Goal: Task Accomplishment & Management: Use online tool/utility

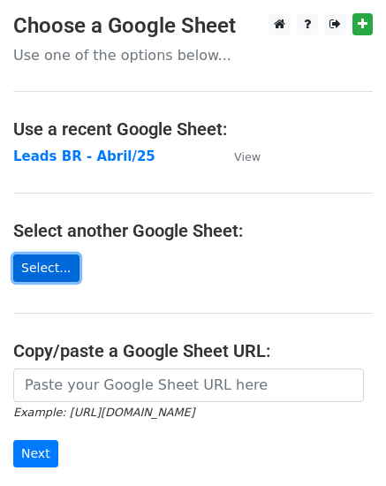
click at [43, 272] on link "Select..." at bounding box center [46, 267] width 66 height 27
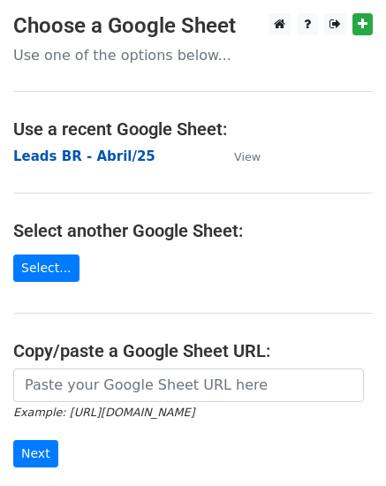
click at [117, 155] on strong "Leads BR - Abril/25" at bounding box center [84, 156] width 142 height 16
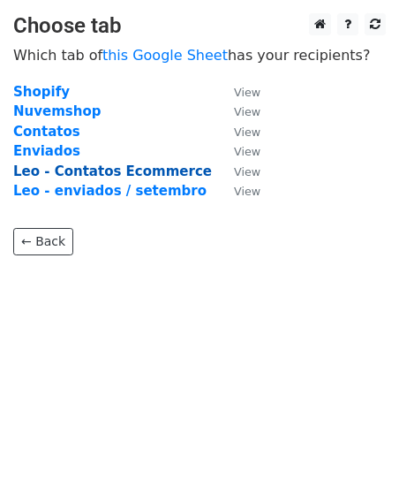
click at [155, 171] on strong "Leo - Contatos Ecommerce" at bounding box center [112, 171] width 199 height 16
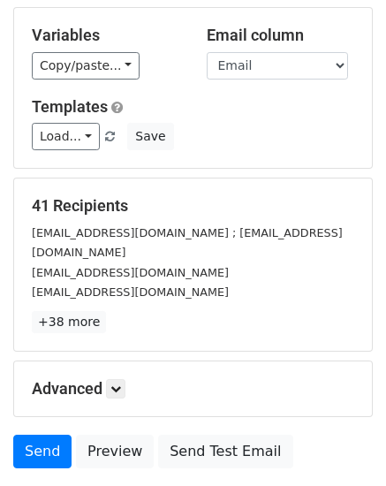
scroll to position [177, 0]
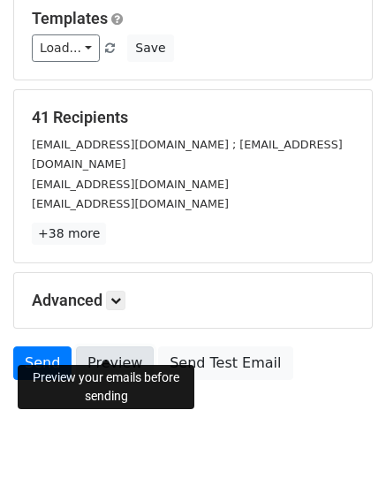
click at [110, 346] on link "Preview" at bounding box center [115, 363] width 78 height 34
click at [127, 346] on link "Preview" at bounding box center [115, 363] width 78 height 34
click at [119, 346] on link "Preview" at bounding box center [115, 363] width 78 height 34
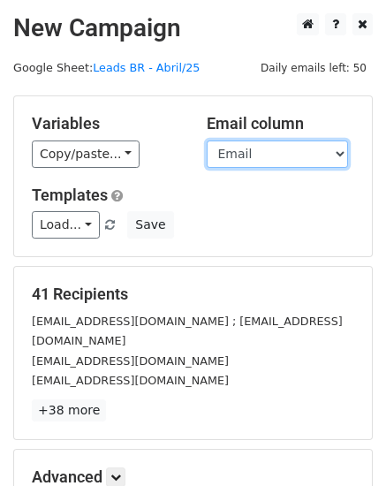
click at [311, 158] on select "Loja Email Nome Cargo Linkedin Contato Linkedin" at bounding box center [277, 153] width 141 height 27
click at [207, 140] on select "Loja Email Nome Cargo Linkedin Contato Linkedin" at bounding box center [277, 153] width 141 height 27
click at [300, 162] on select "Loja Email Nome Cargo Linkedin Contato Linkedin" at bounding box center [277, 153] width 141 height 27
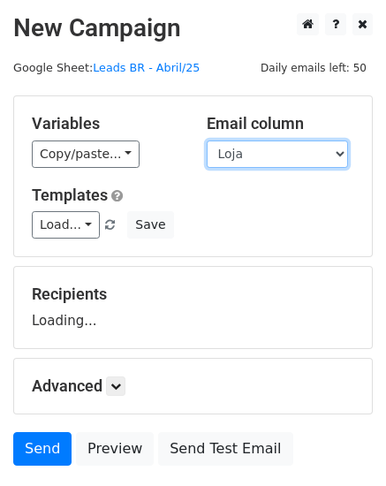
select select "Email"
click at [207, 140] on select "Loja Email Nome Cargo Linkedin Contato Linkedin" at bounding box center [277, 153] width 141 height 27
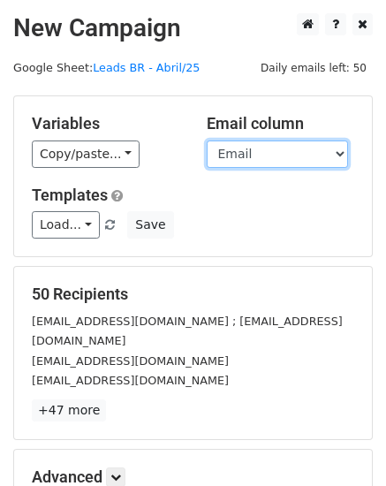
scroll to position [88, 0]
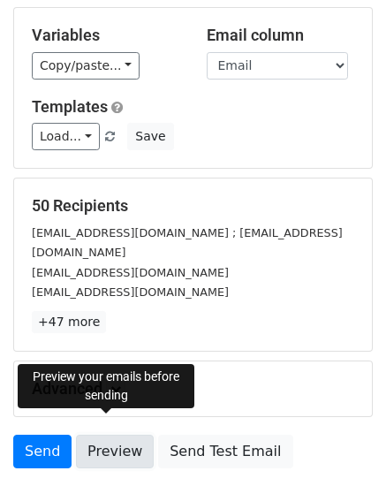
click at [107, 435] on link "Preview" at bounding box center [115, 452] width 78 height 34
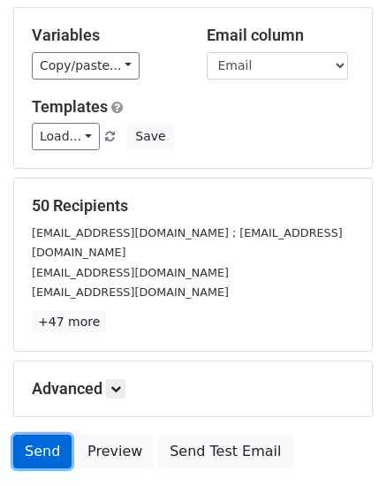
click at [41, 435] on link "Send" at bounding box center [42, 452] width 58 height 34
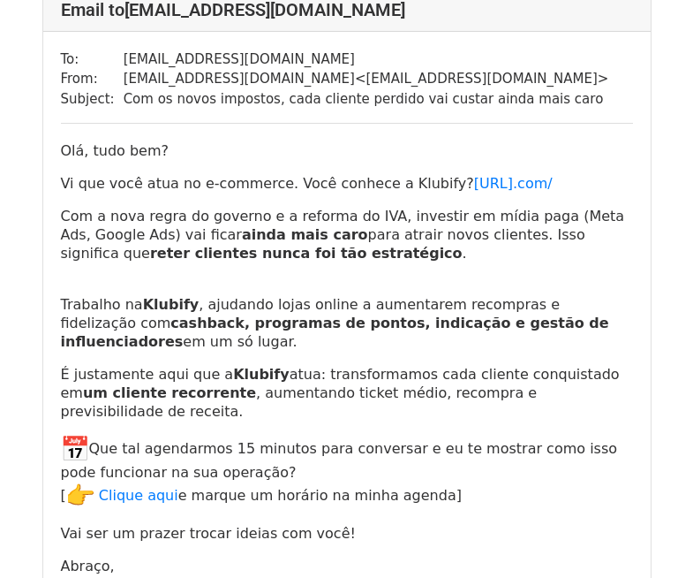
scroll to position [1767, 0]
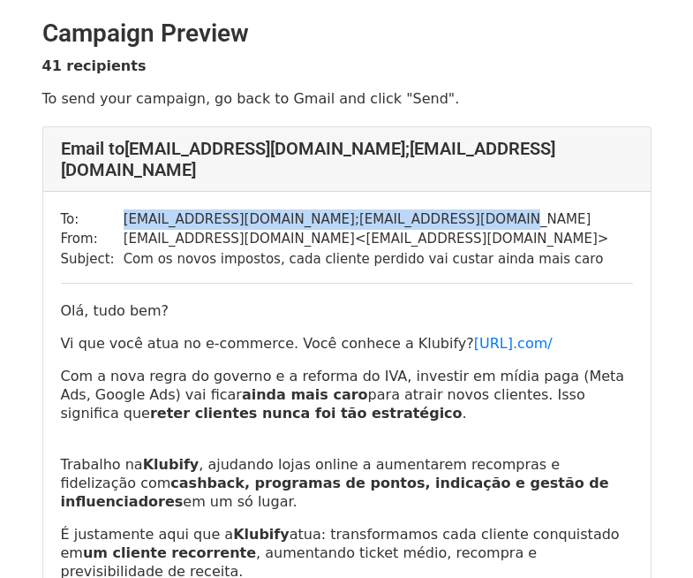
drag, startPoint x: 472, startPoint y: 202, endPoint x: 115, endPoint y: 204, distance: 356.8
click at [124, 209] on td "[EMAIL_ADDRESS][DOMAIN_NAME] ; [EMAIL_ADDRESS][DOMAIN_NAME]" at bounding box center [367, 219] width 486 height 20
copy td "[EMAIL_ADDRESS][DOMAIN_NAME] ; [EMAIL_ADDRESS][DOMAIN_NAME]"
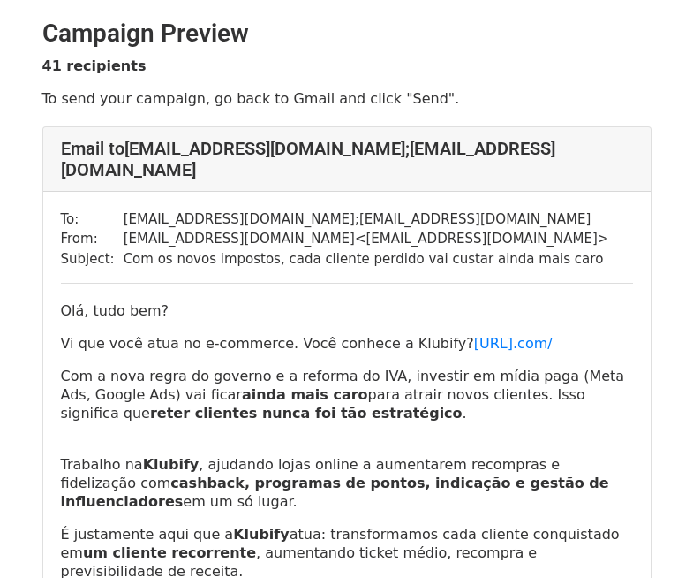
click at [437, 264] on div "To: [EMAIL_ADDRESS][DOMAIN_NAME] ; [EMAIL_ADDRESS][DOMAIN_NAME] From: [EMAIL_AD…" at bounding box center [347, 496] width 608 height 609
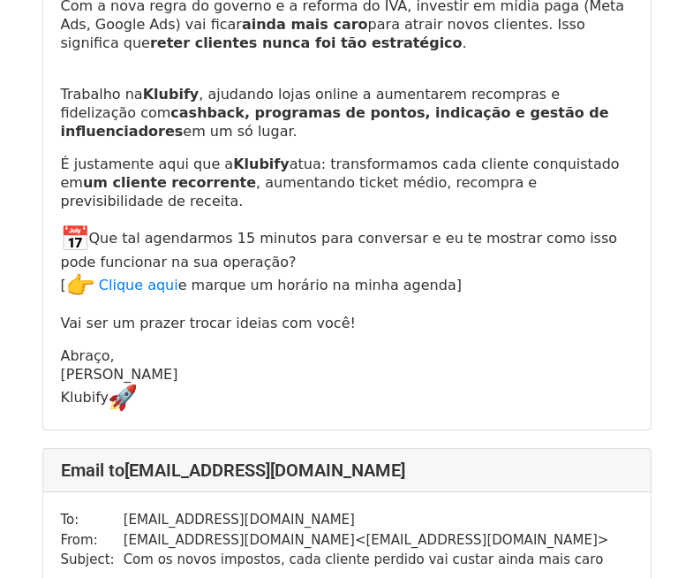
scroll to position [9981, 0]
